Goal: Information Seeking & Learning: Check status

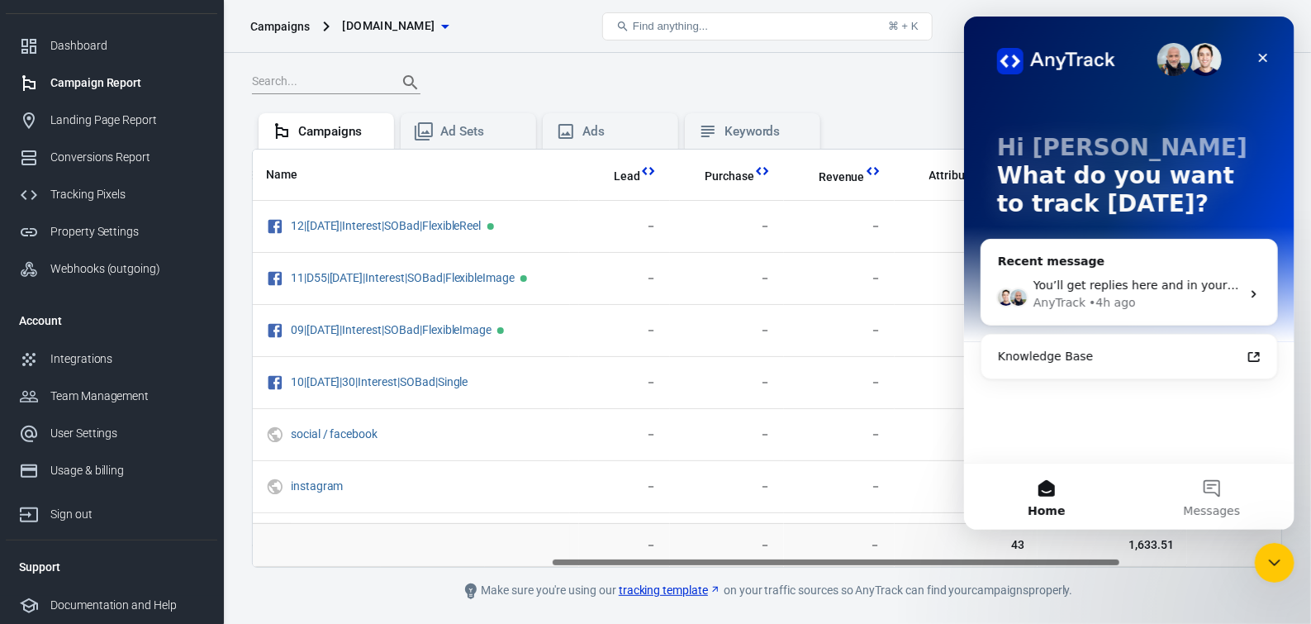
scroll to position [60, 0]
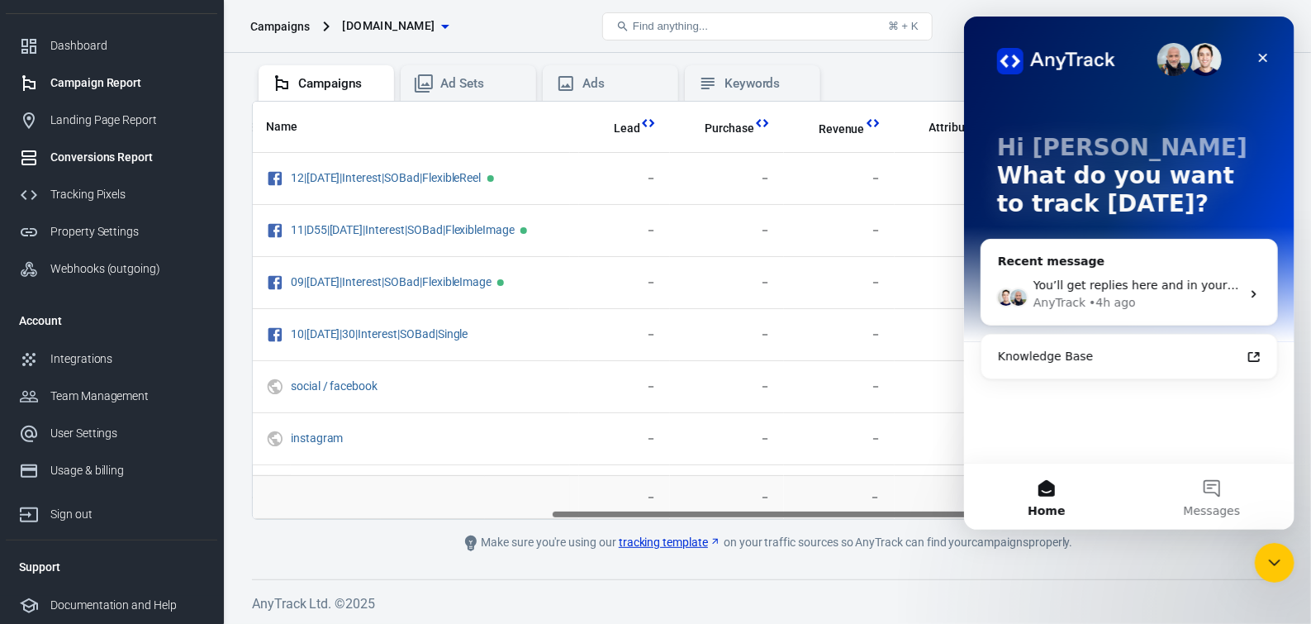
click at [106, 150] on div "Conversions Report" at bounding box center [127, 157] width 154 height 17
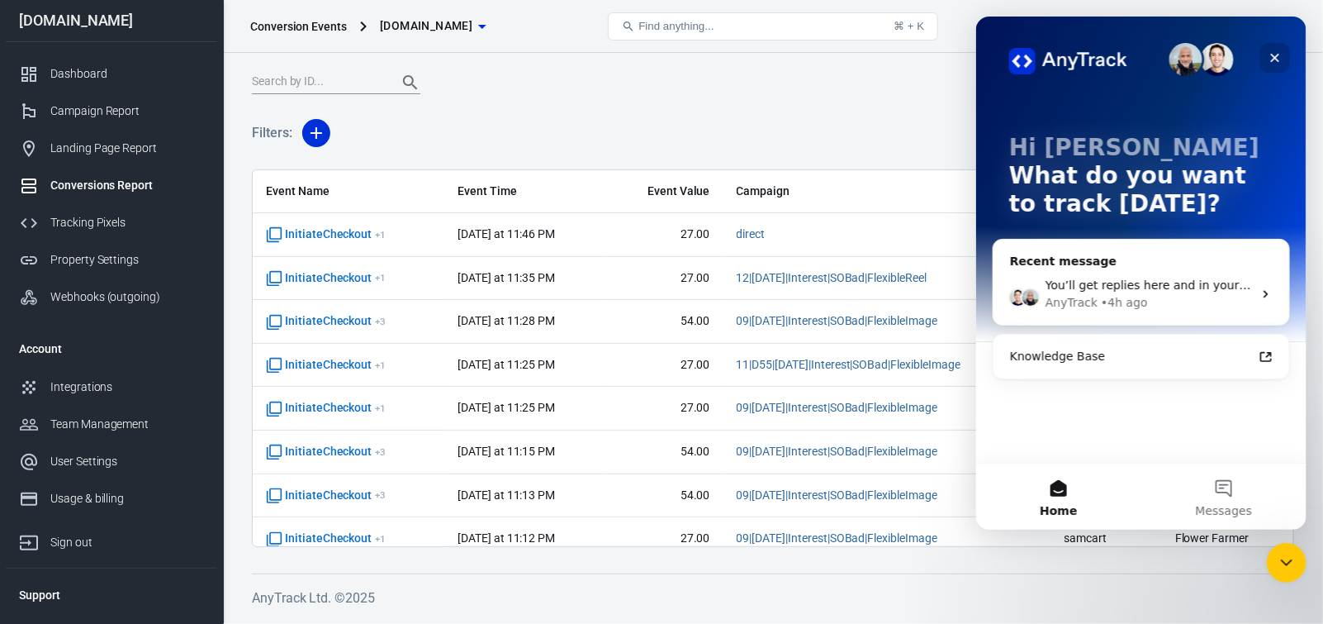
click at [1280, 56] on icon "Close" at bounding box center [1274, 57] width 13 height 13
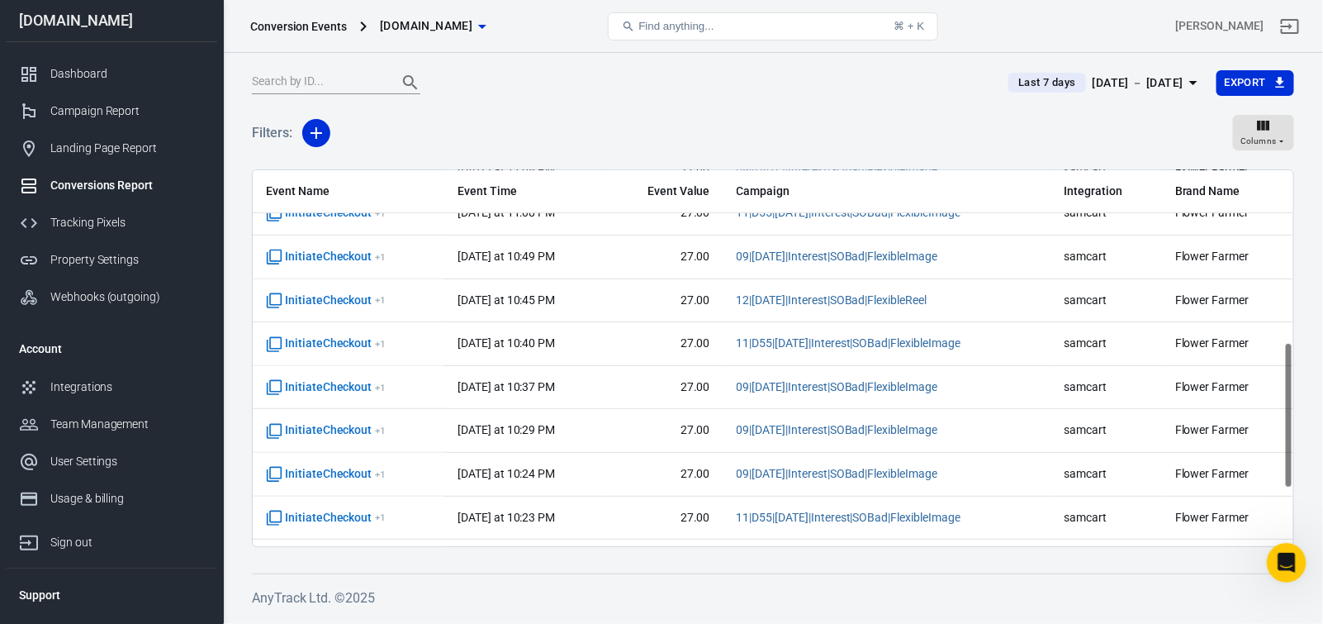
scroll to position [496, 0]
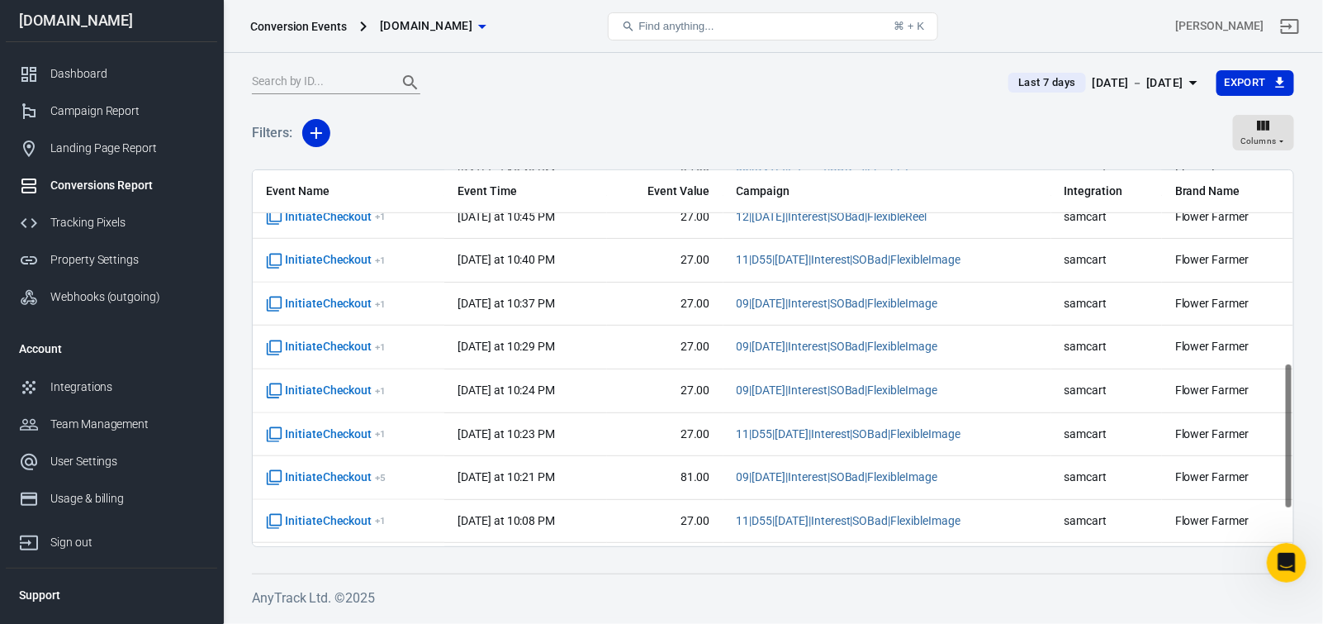
click at [1190, 85] on icon "button" at bounding box center [1194, 83] width 8 height 4
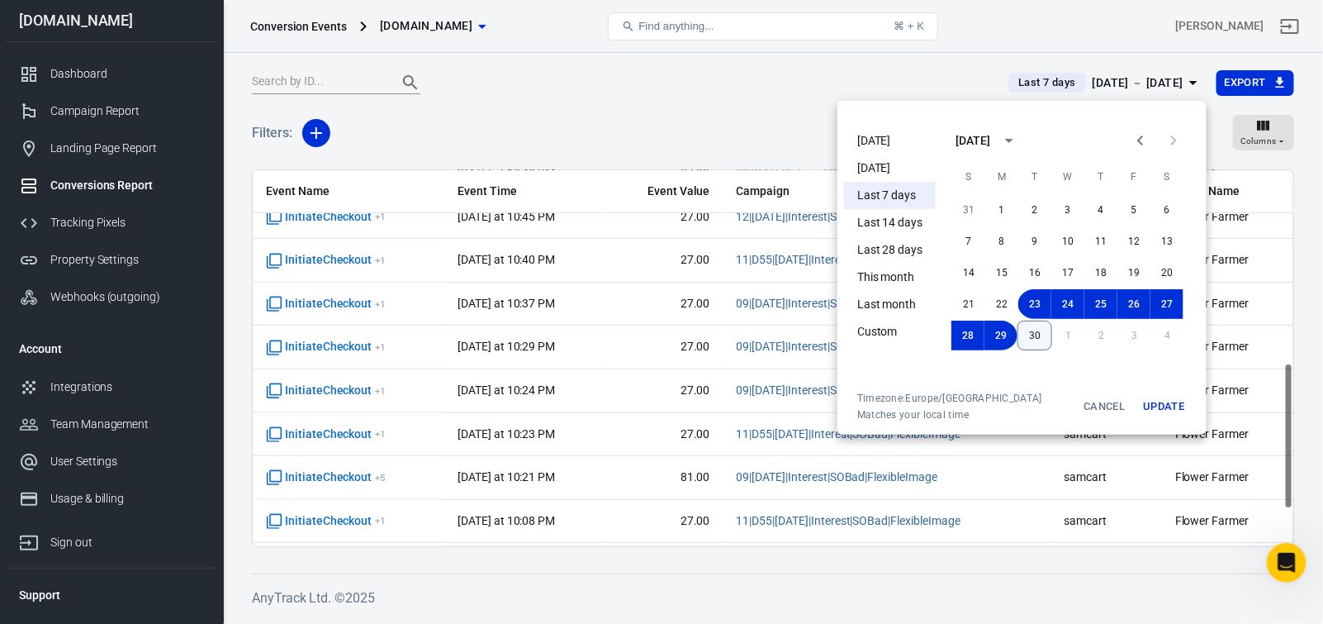
click at [1033, 334] on button "30" at bounding box center [1035, 336] width 35 height 30
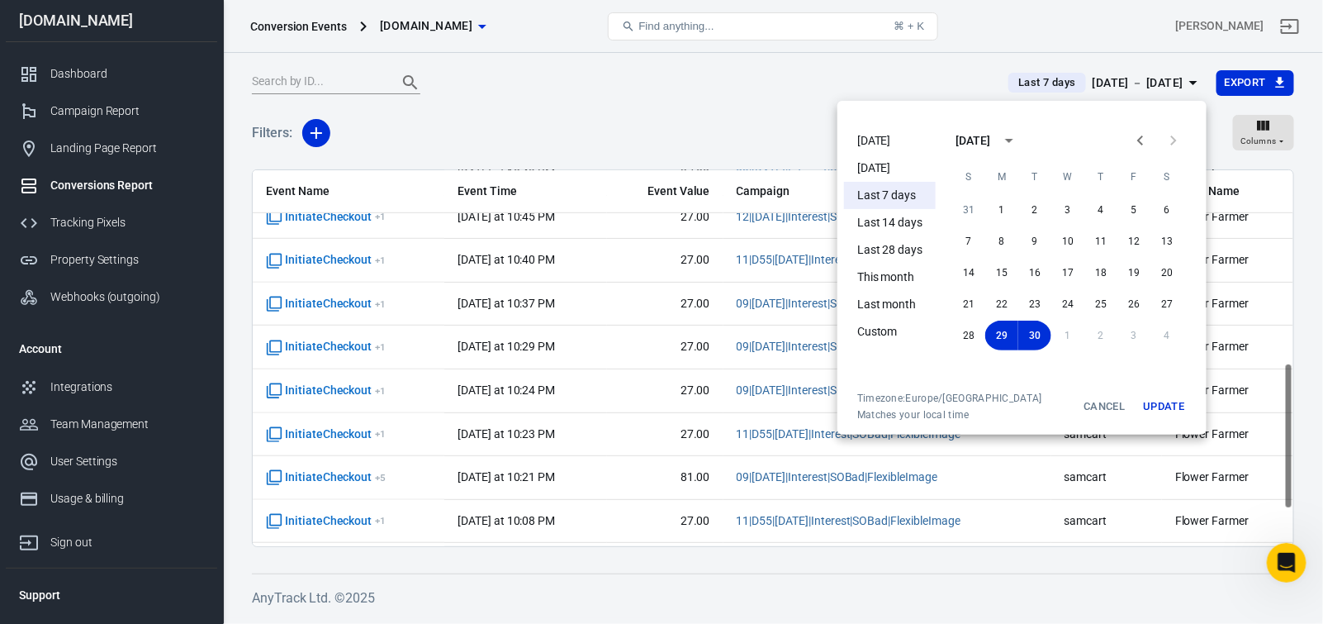
drag, startPoint x: 1152, startPoint y: 406, endPoint x: 963, endPoint y: 369, distance: 192.8
click at [1153, 406] on button "Update" at bounding box center [1163, 407] width 53 height 30
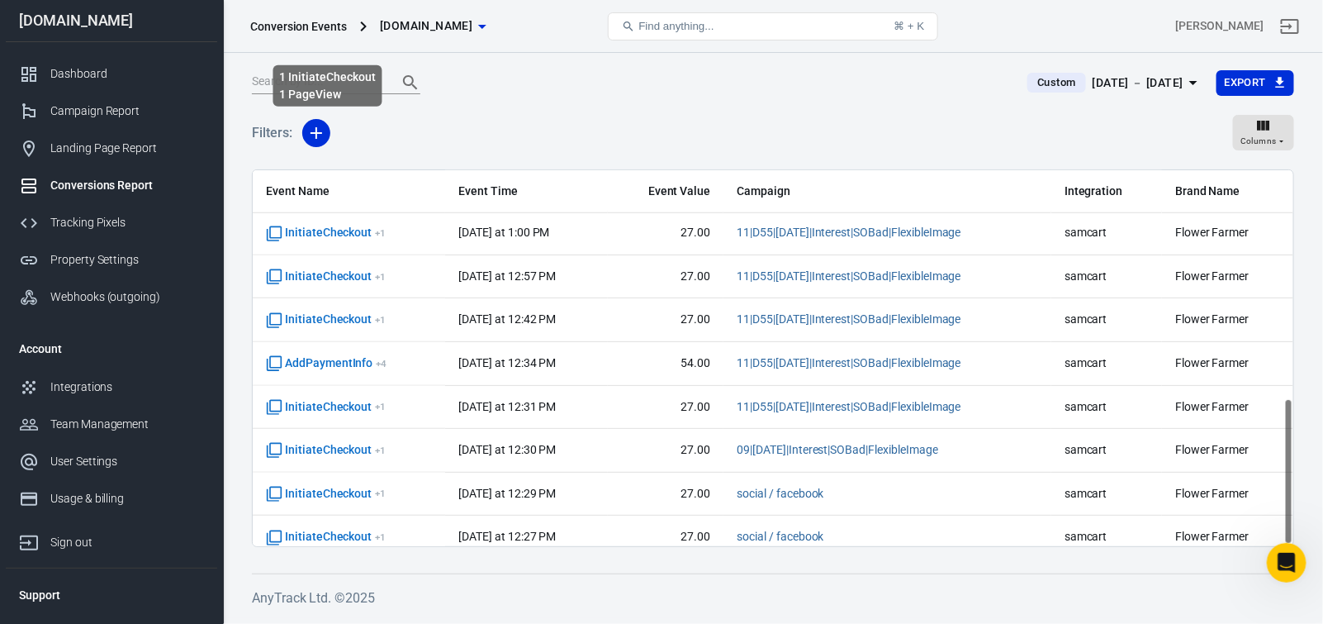
scroll to position [589, 0]
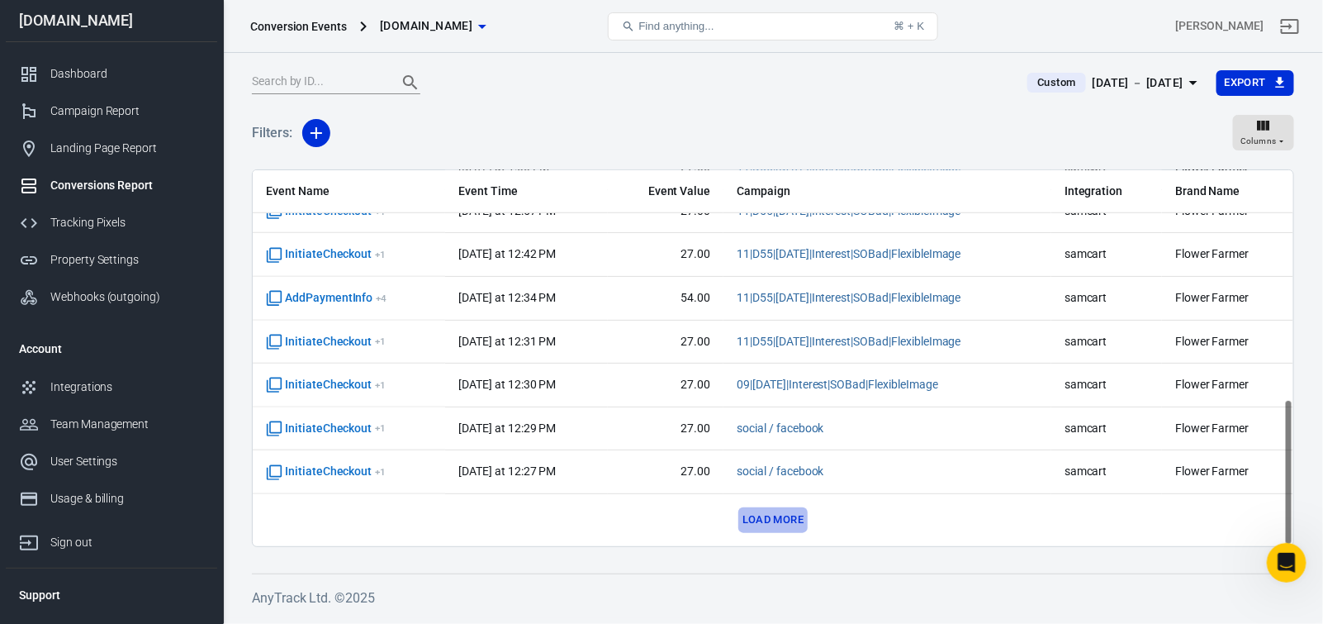
click at [767, 529] on button "Load more" at bounding box center [772, 520] width 69 height 26
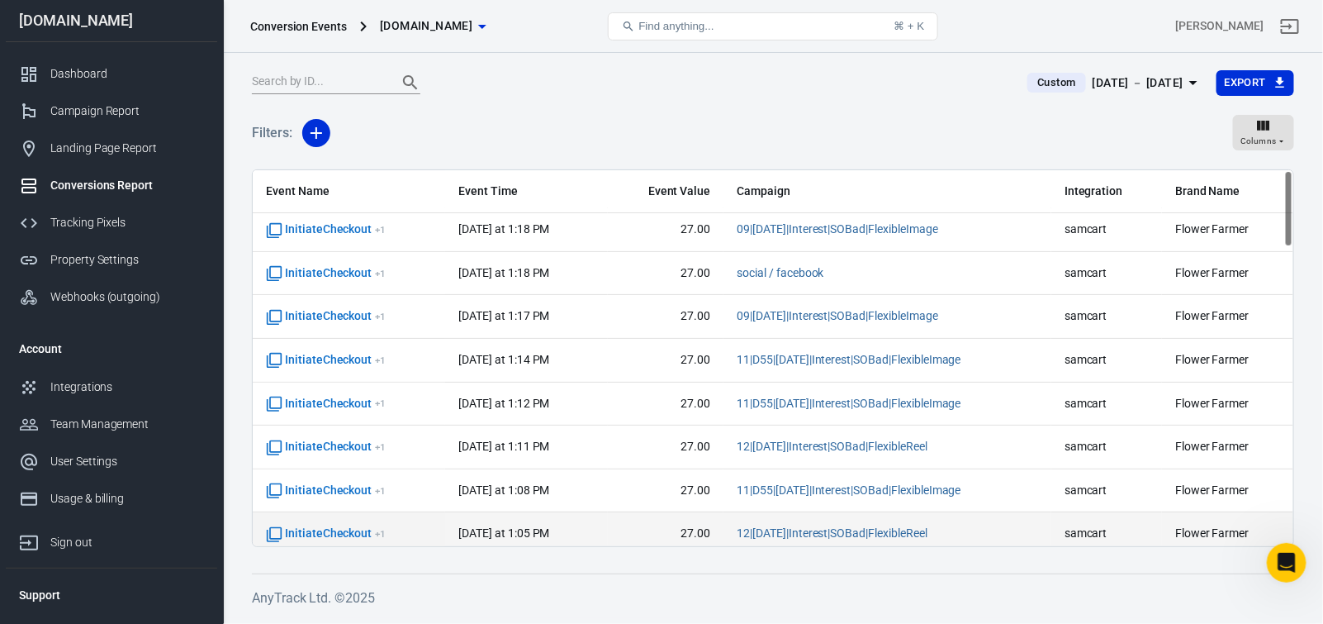
scroll to position [0, 0]
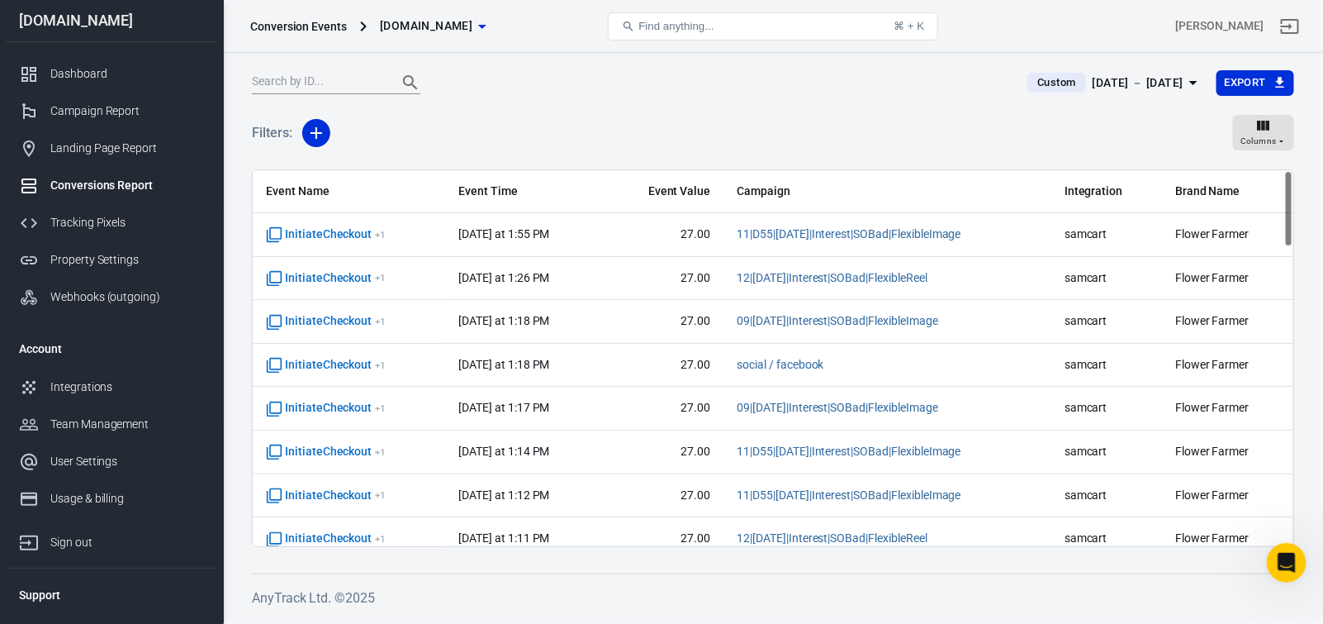
click at [1190, 85] on icon "button" at bounding box center [1194, 83] width 8 height 4
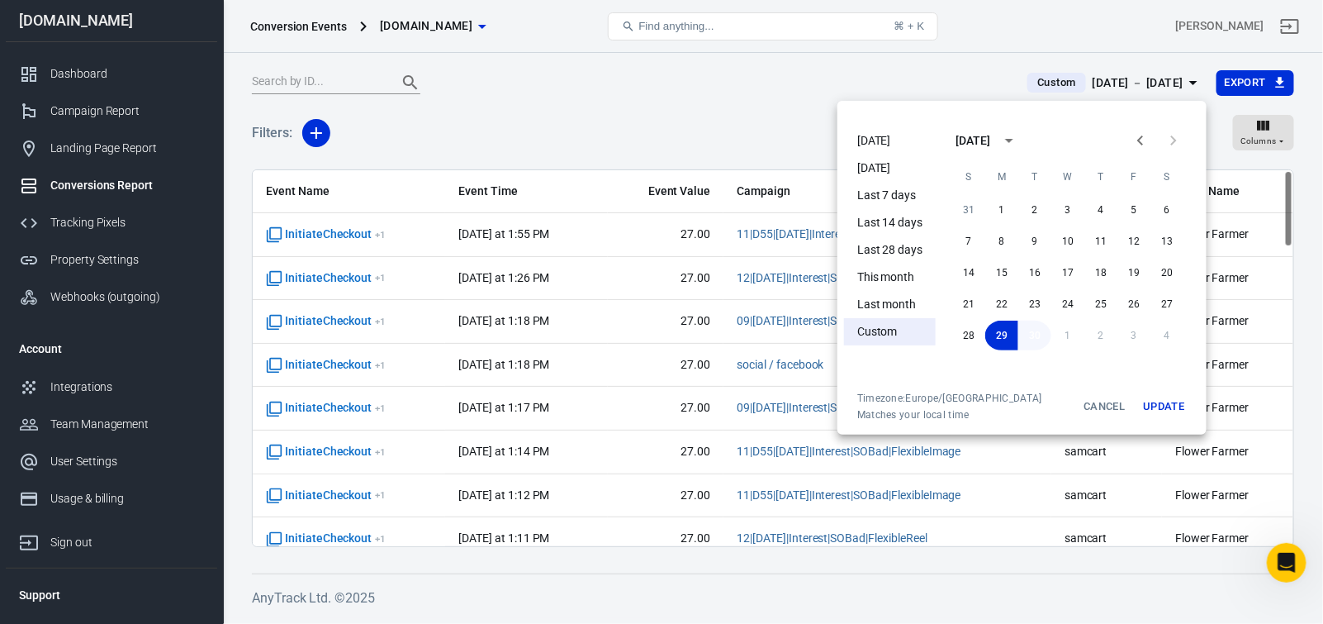
click at [1038, 336] on button "30" at bounding box center [1035, 336] width 33 height 30
click at [1169, 406] on button "Update" at bounding box center [1163, 407] width 53 height 30
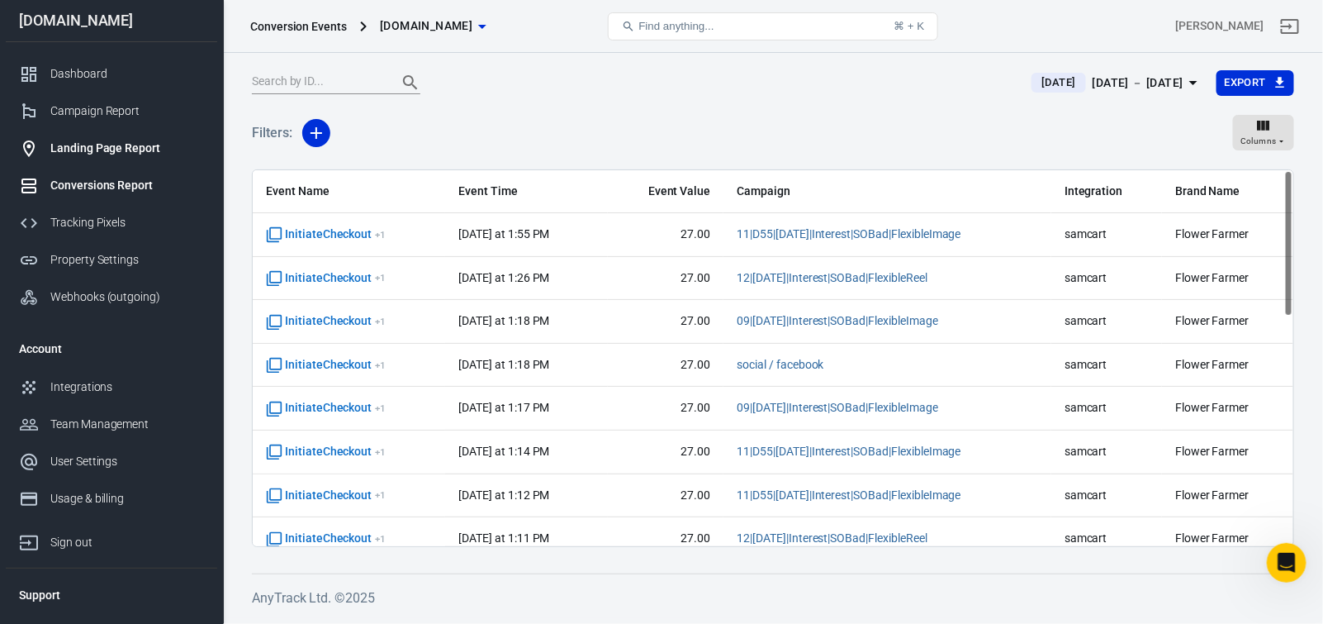
click at [107, 156] on div "Landing Page Report" at bounding box center [127, 148] width 154 height 17
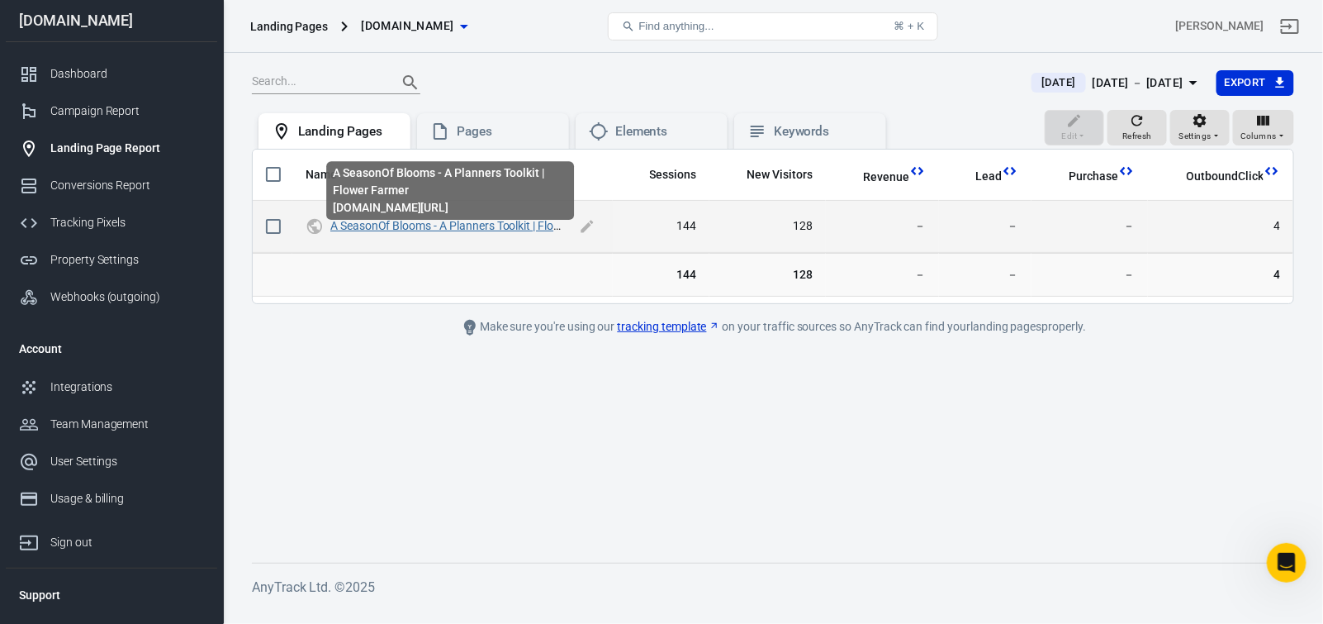
click at [392, 232] on link "A SeasonOf Blooms - A Planners Toolkit | Flower Farmer" at bounding box center [471, 225] width 282 height 13
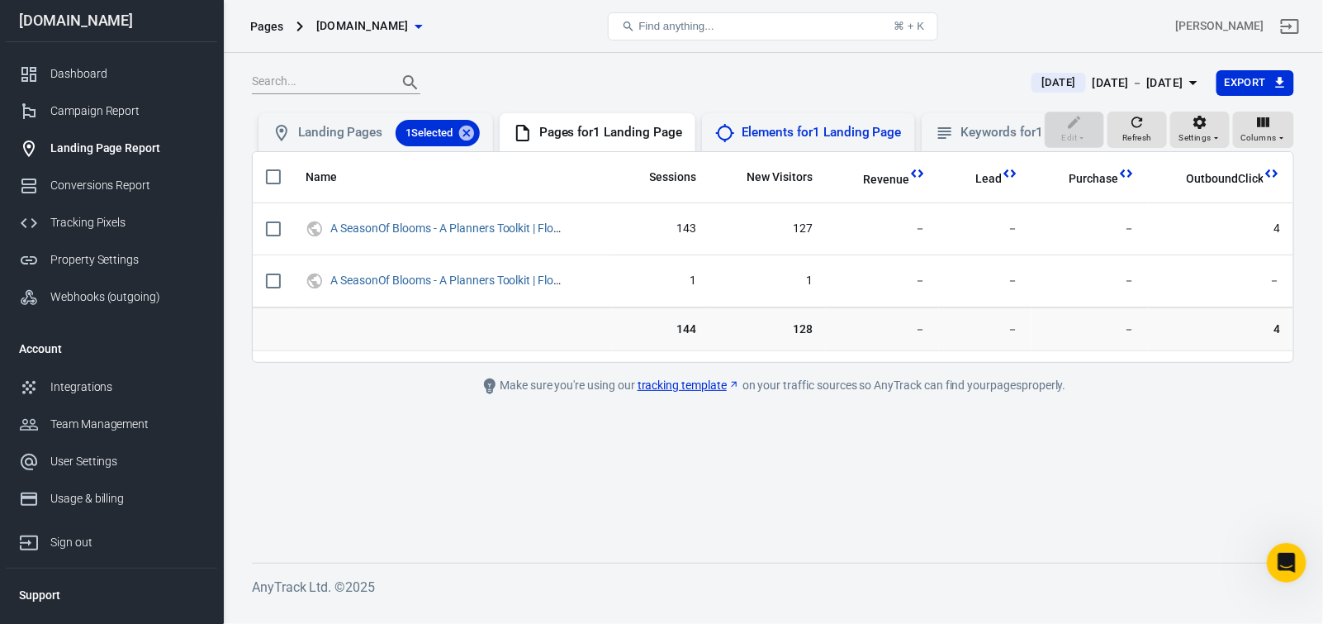
click at [842, 134] on div "Elements for 1 Landing Page" at bounding box center [822, 132] width 160 height 17
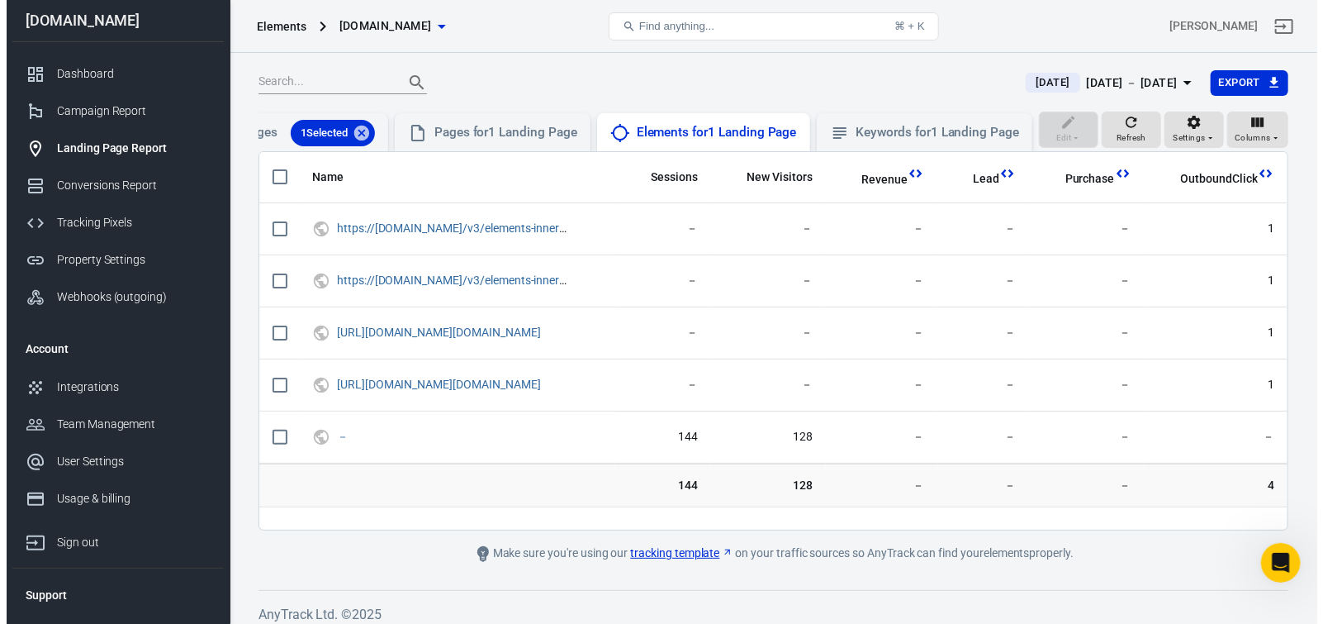
scroll to position [0, 209]
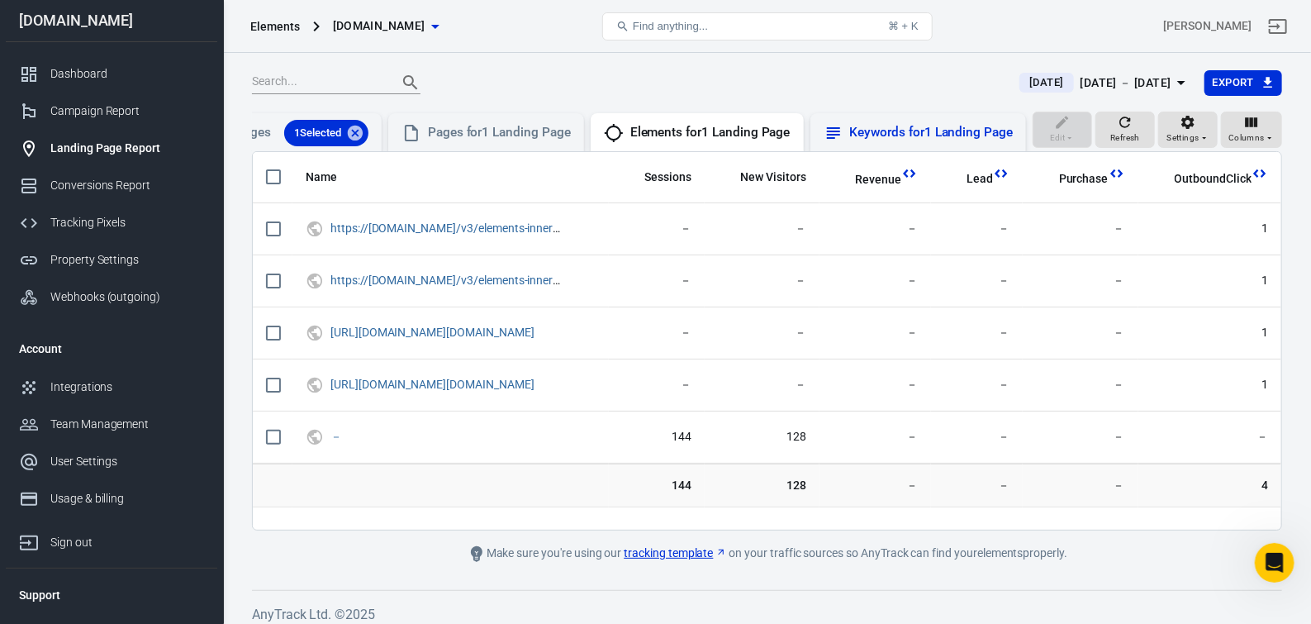
click at [905, 138] on div "Keywords for 1 Landing Page" at bounding box center [932, 132] width 164 height 17
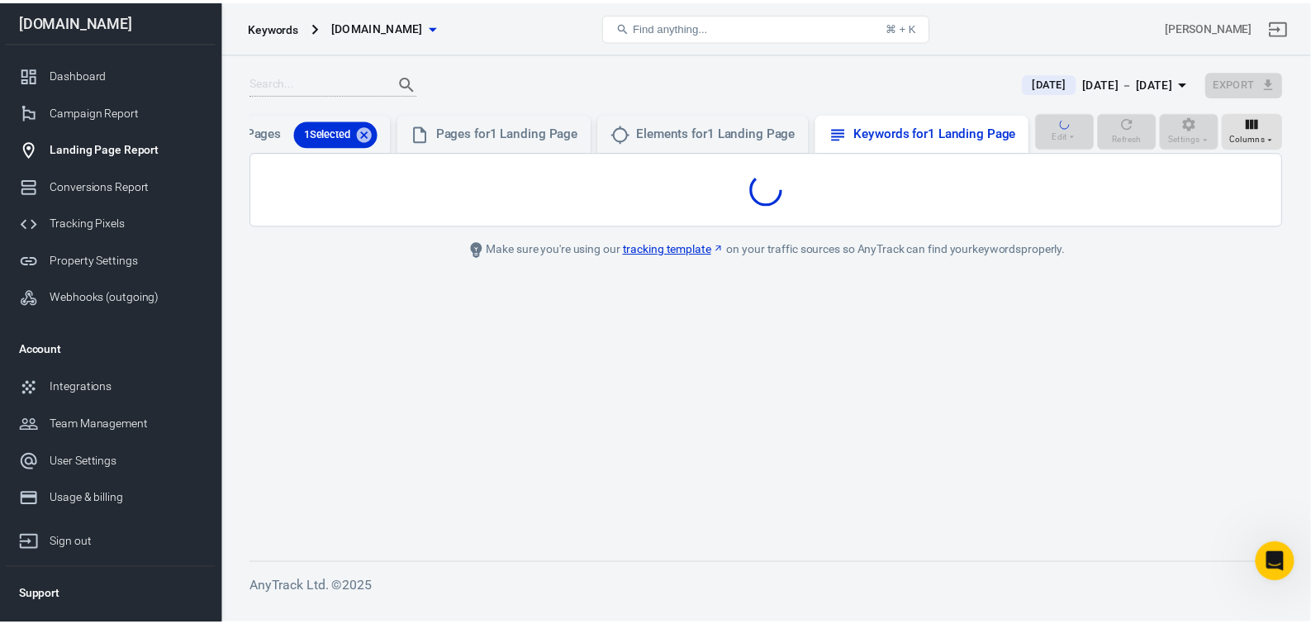
scroll to position [0, 197]
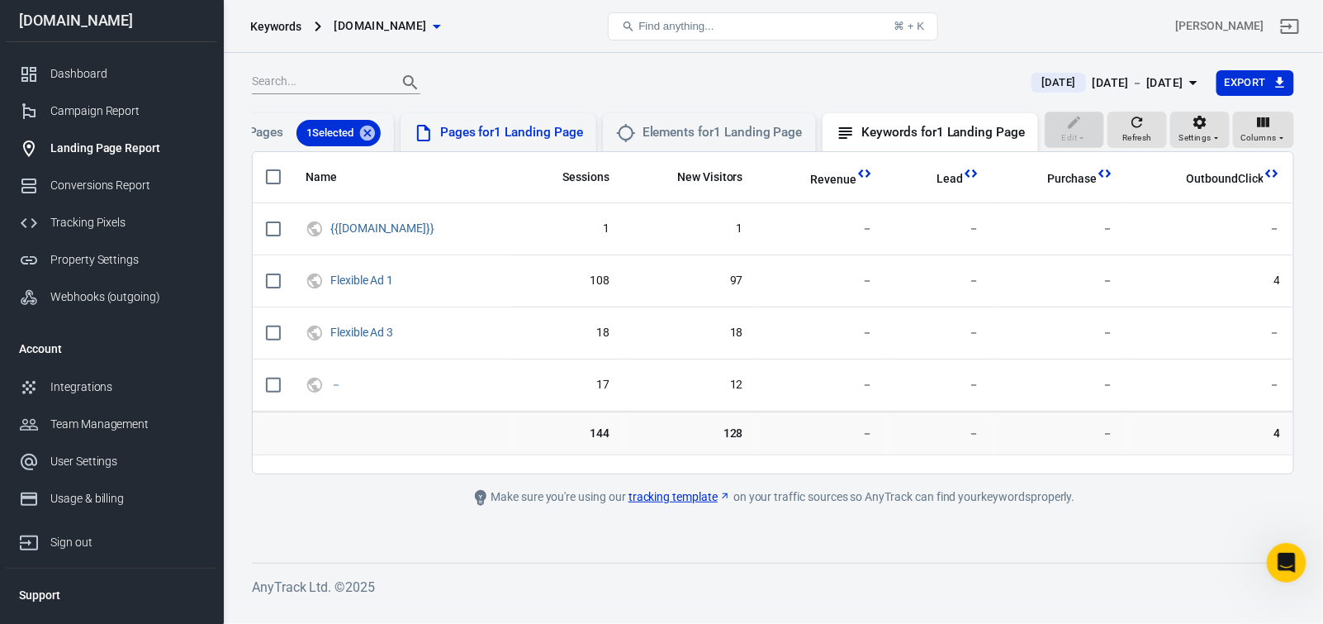
click at [440, 130] on div "Pages for 1 Landing Page" at bounding box center [511, 132] width 143 height 17
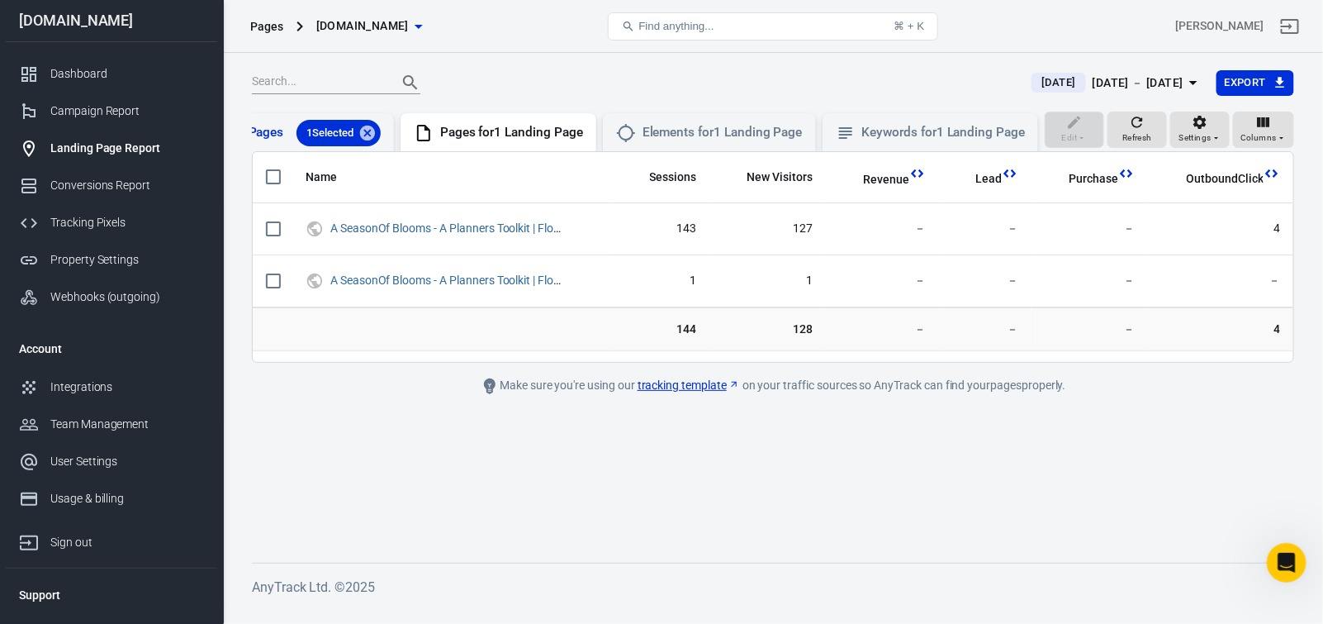
click at [297, 135] on span "1 Selected" at bounding box center [330, 133] width 67 height 17
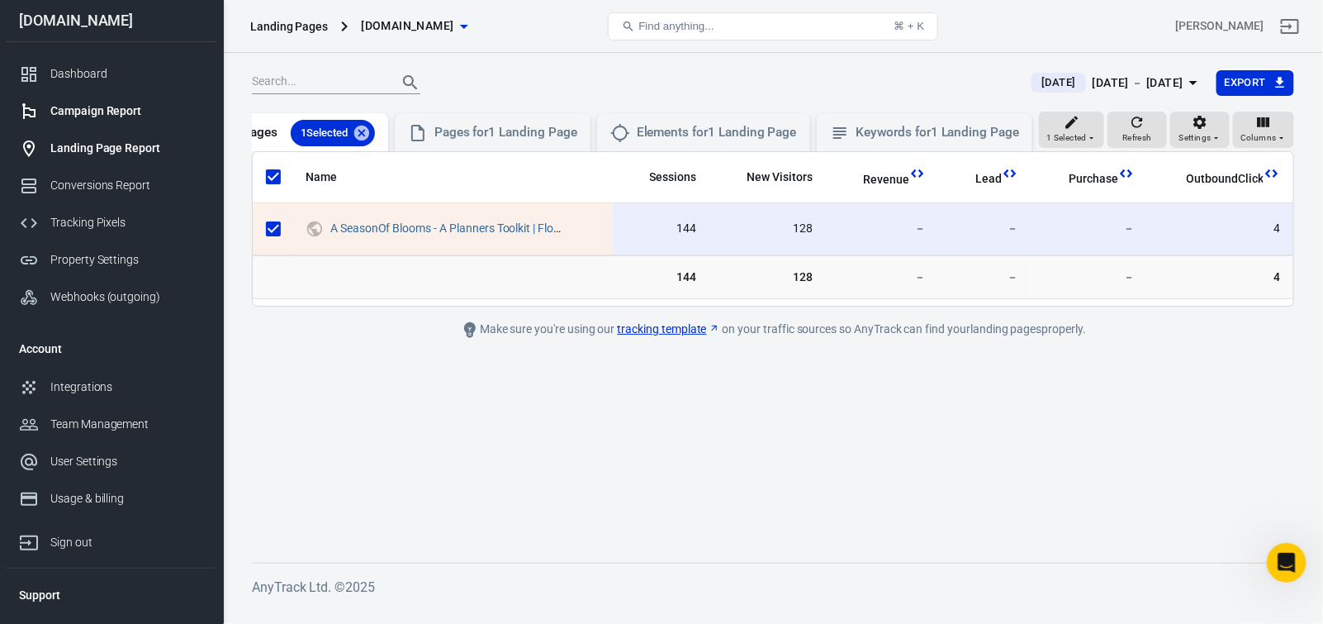
click at [116, 112] on div "Campaign Report" at bounding box center [127, 110] width 154 height 17
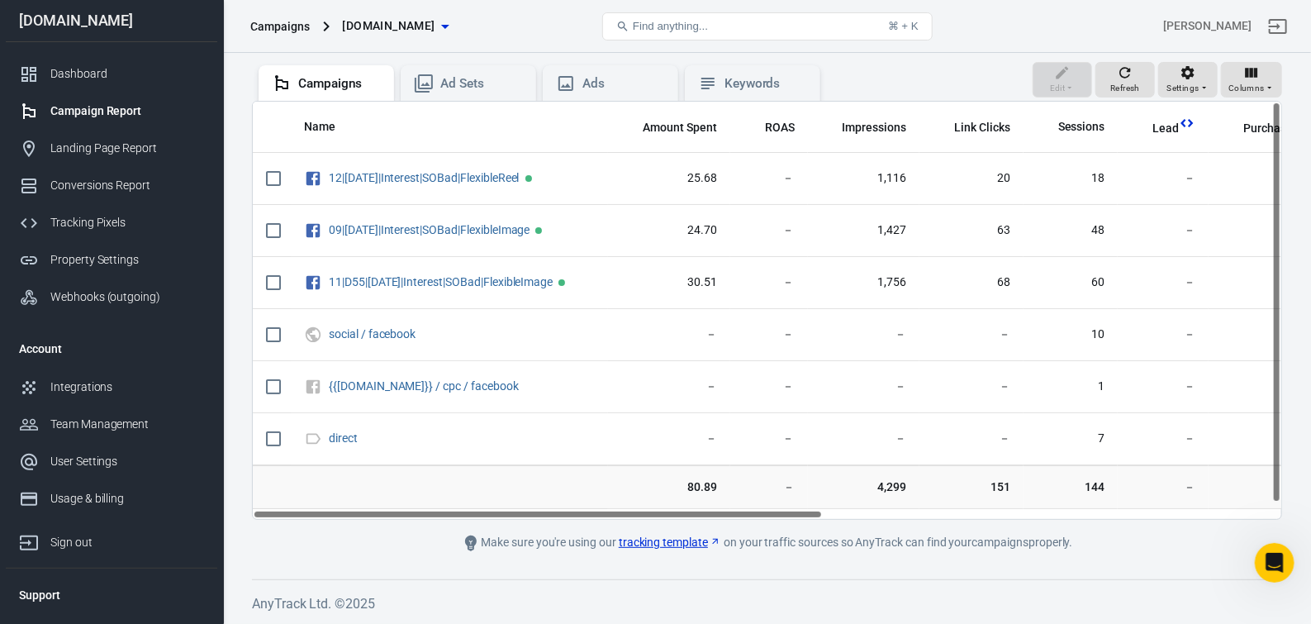
drag, startPoint x: 772, startPoint y: 508, endPoint x: 511, endPoint y: 534, distance: 262.3
click at [511, 534] on main "[DATE] [DATE] － [DATE] Export Edit Refresh Settings Columns Campaigns Ad Sets A…" at bounding box center [767, 286] width 1030 height 531
